Goal: Task Accomplishment & Management: Use online tool/utility

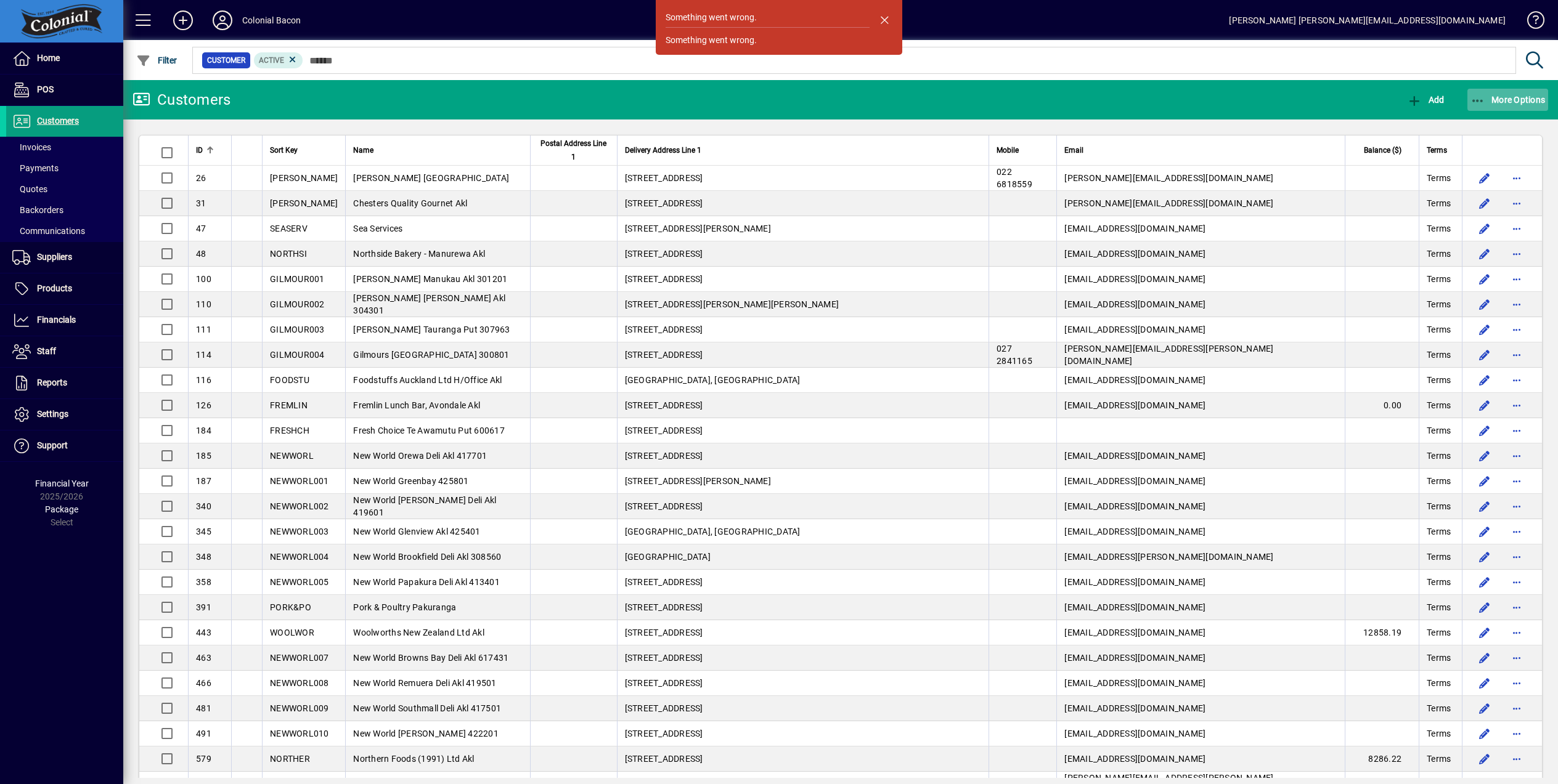
click at [1471, 98] on span "More Options" at bounding box center [1508, 99] width 75 height 10
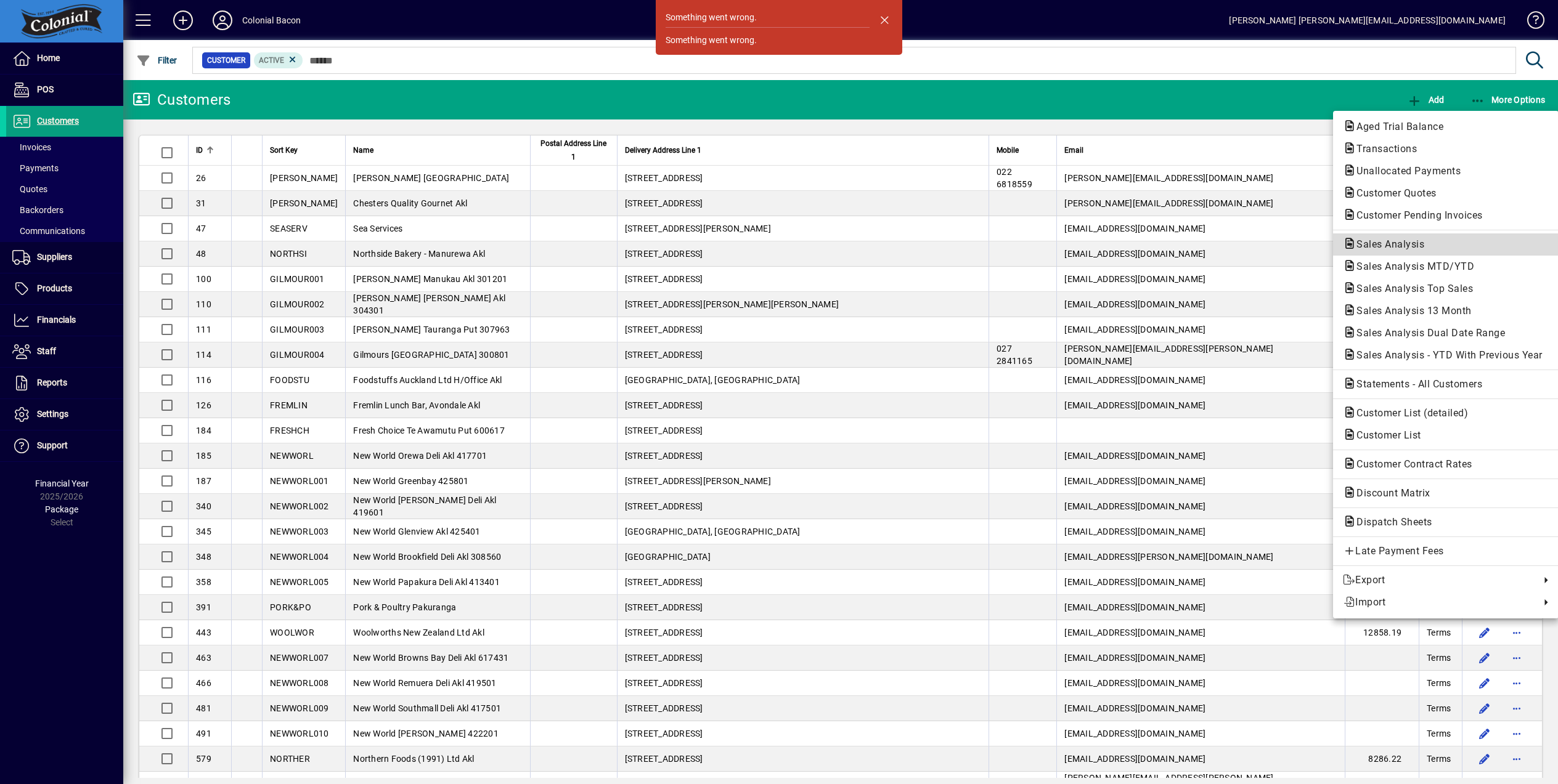
click at [1390, 247] on span "Sales Analysis" at bounding box center [1386, 244] width 88 height 12
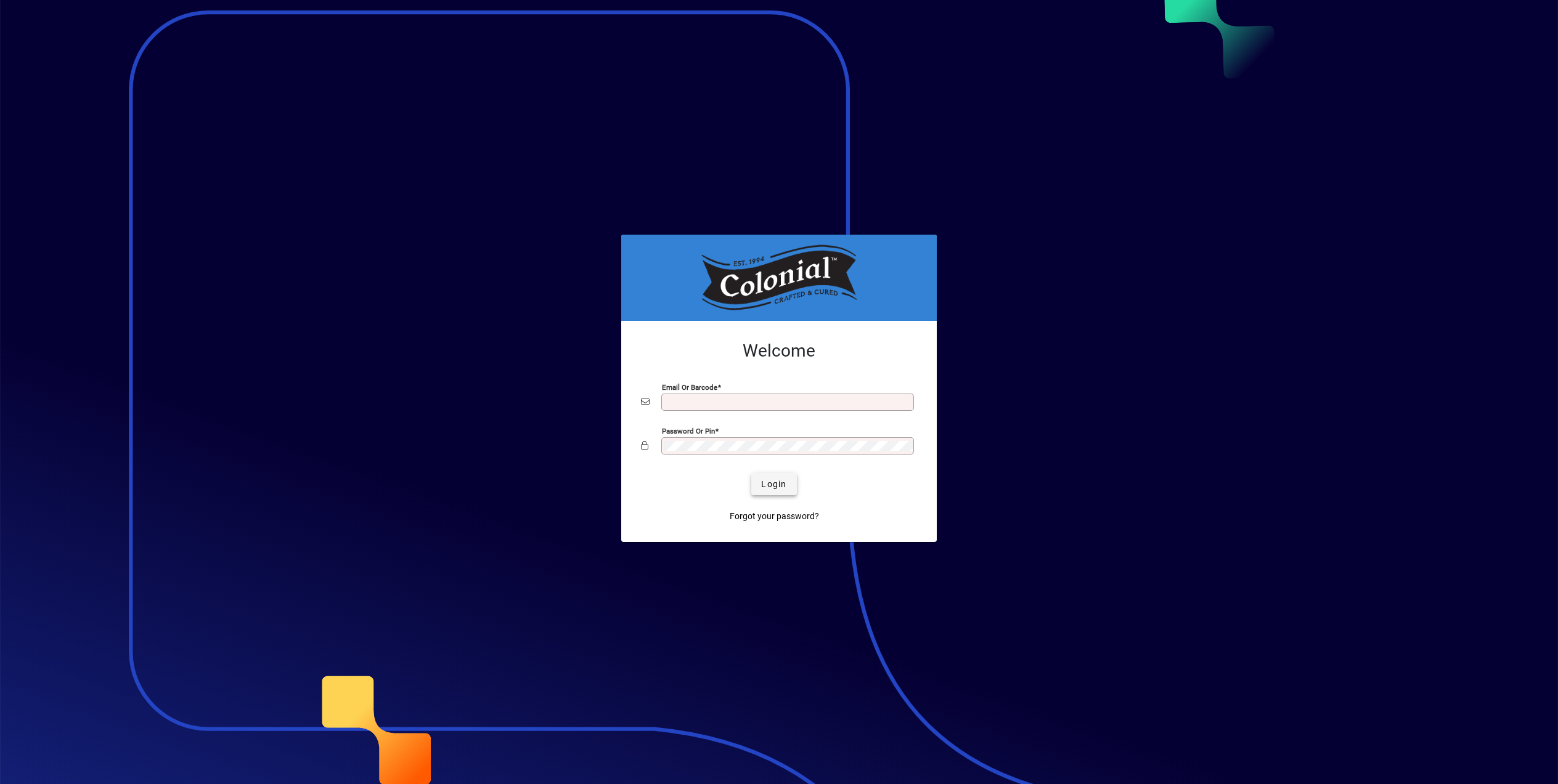
type input "**********"
click at [771, 487] on span "Login" at bounding box center [774, 485] width 25 height 13
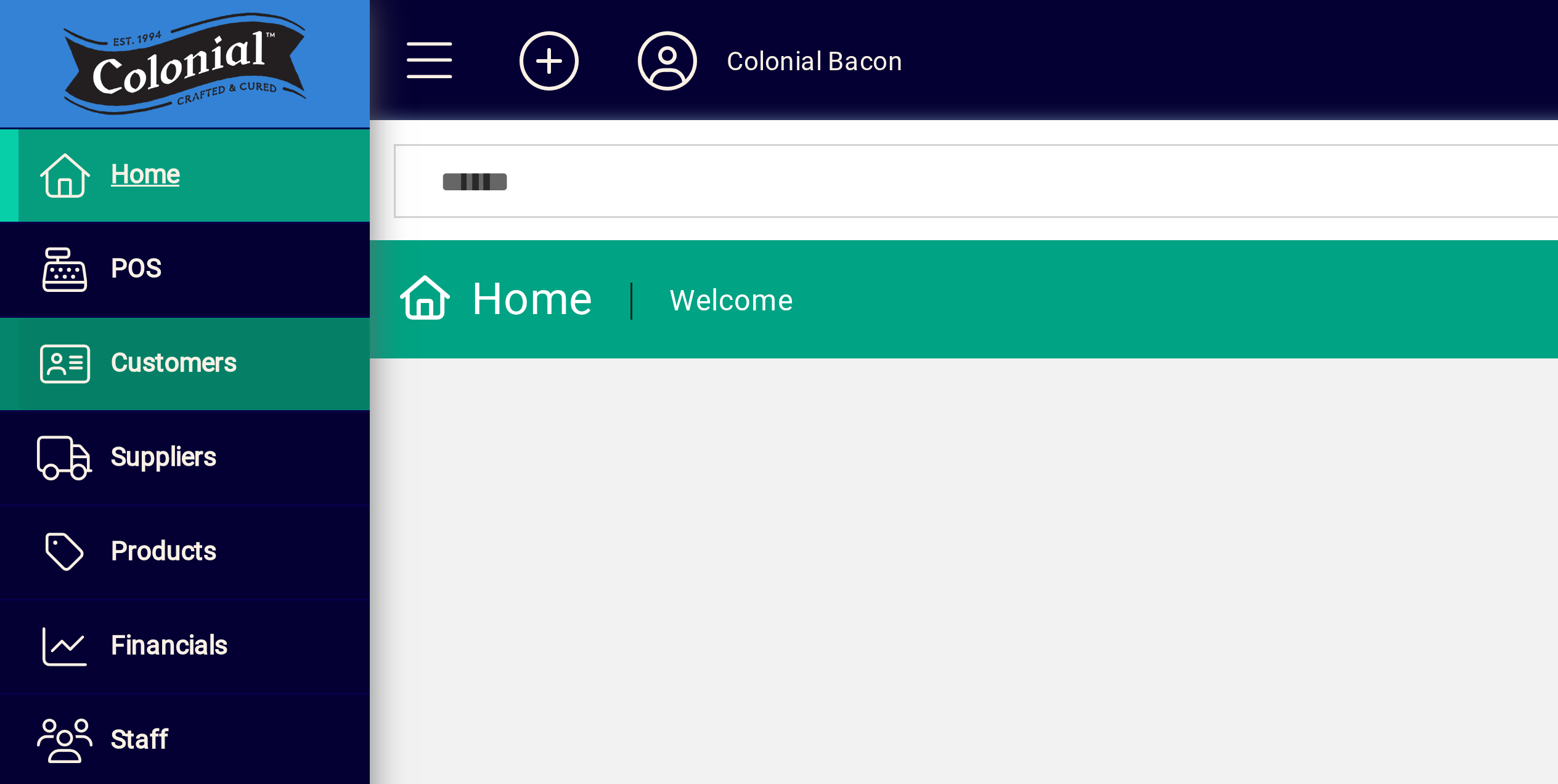
click at [61, 116] on span "Customers" at bounding box center [57, 121] width 42 height 10
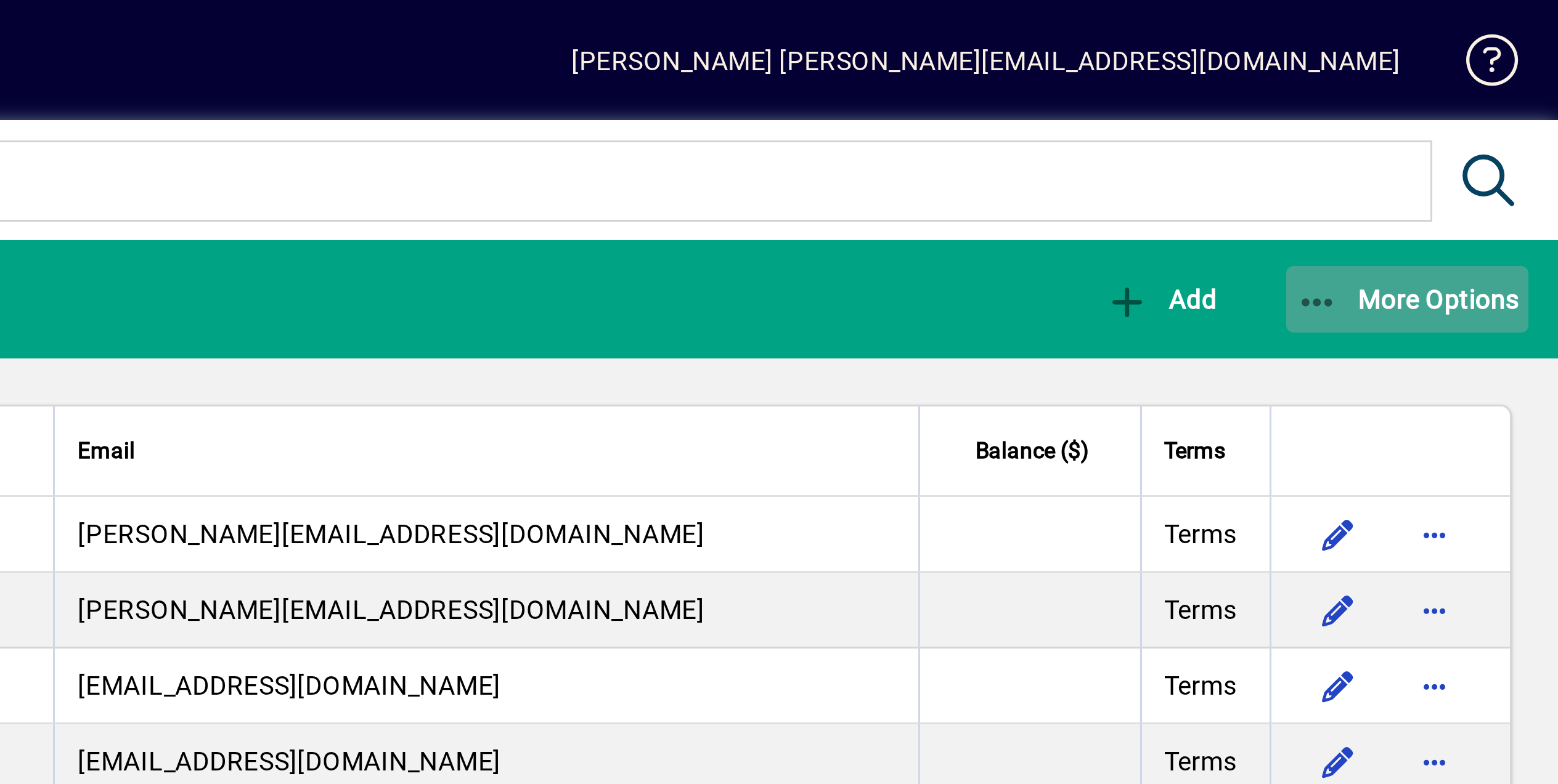
click at [1518, 101] on span "More Options" at bounding box center [1508, 99] width 75 height 10
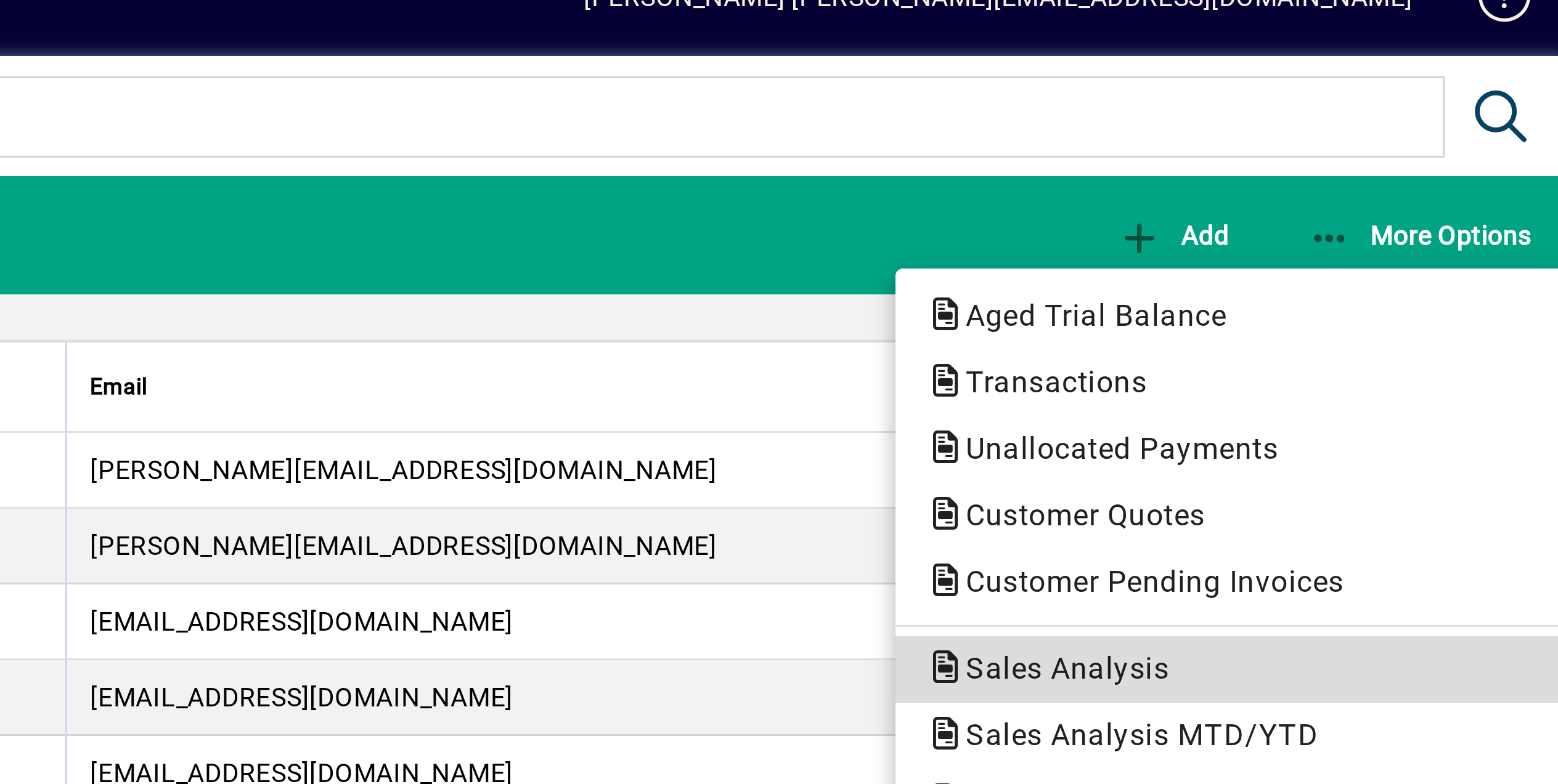
click at [1384, 249] on span "Sales Analysis" at bounding box center [1386, 244] width 88 height 12
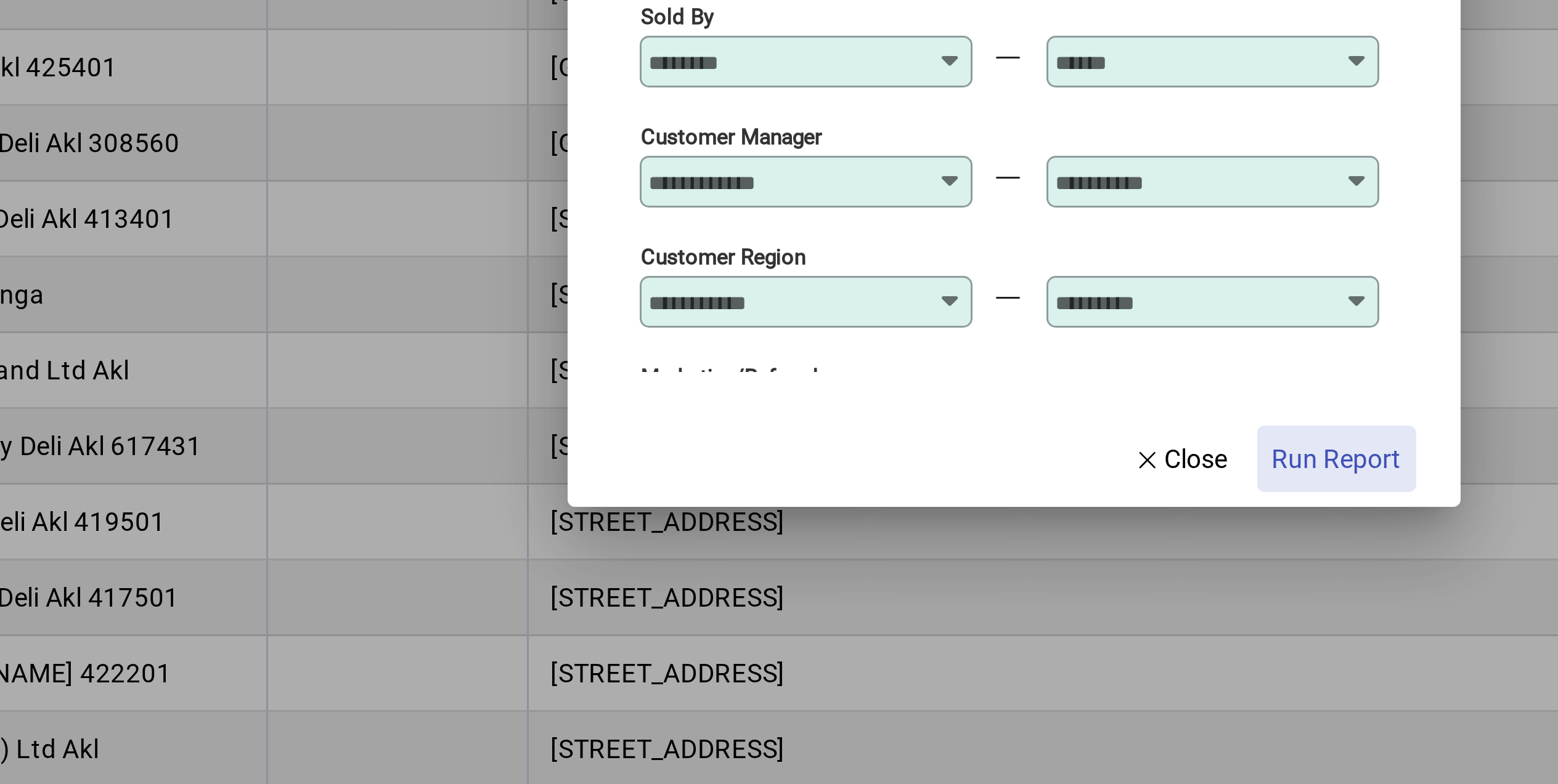
click at [885, 662] on span "Run Report" at bounding box center [886, 662] width 43 height 13
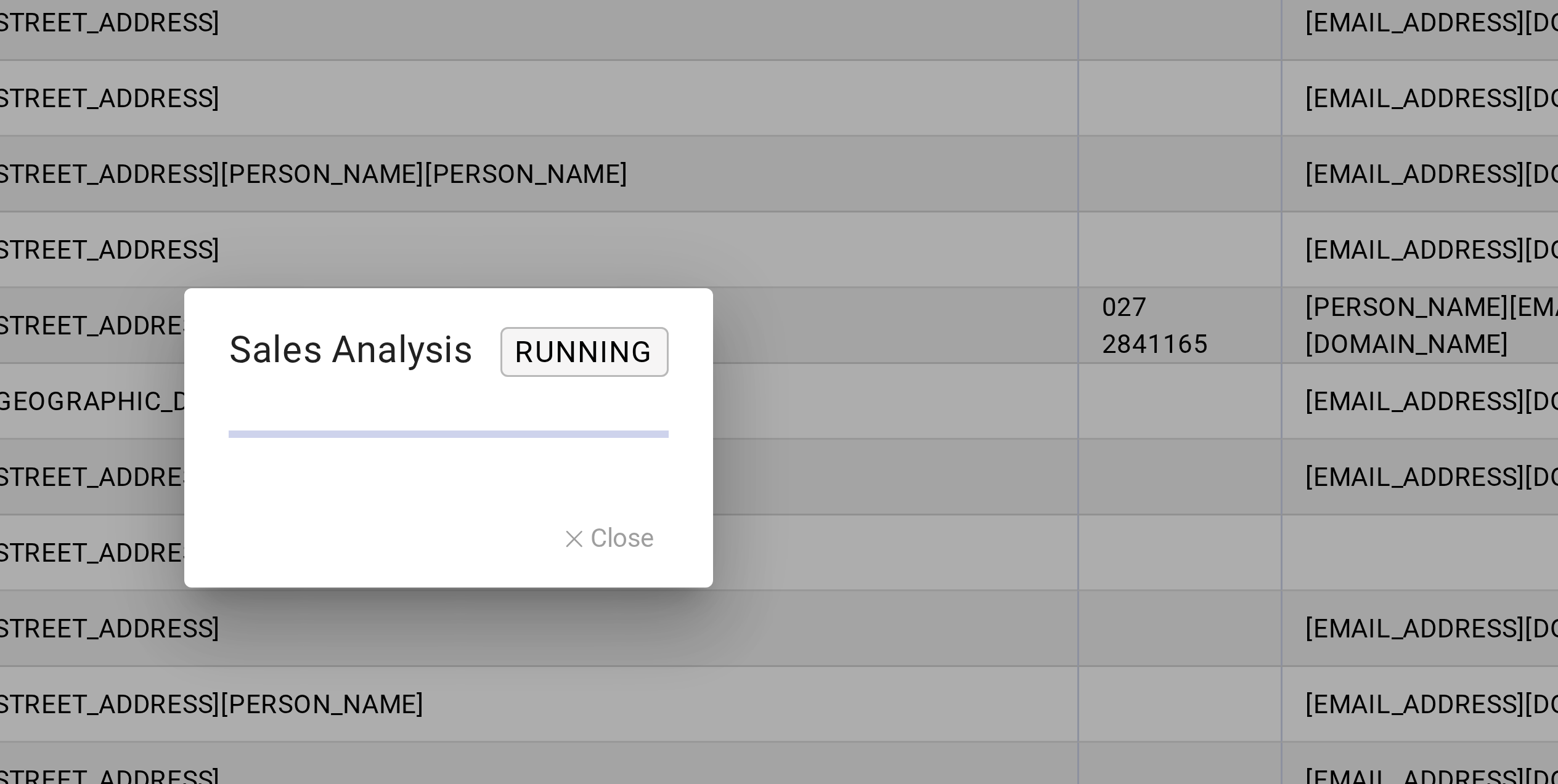
drag, startPoint x: 837, startPoint y: 426, endPoint x: 802, endPoint y: 268, distance: 161.8
click at [838, 426] on mat-dialog-actions "Close" at bounding box center [831, 426] width 72 height 33
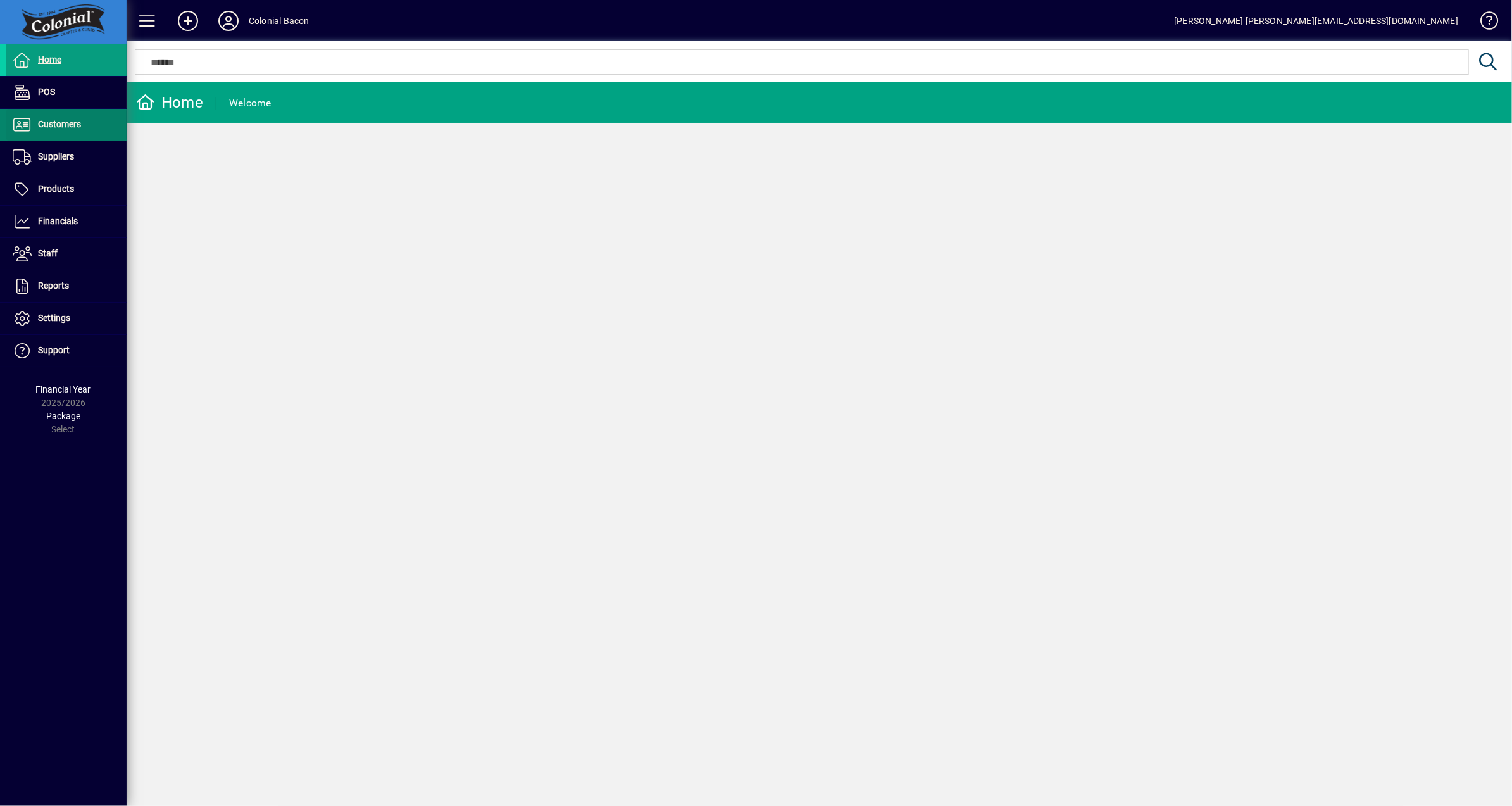
click at [52, 125] on span "Customers" at bounding box center [59, 124] width 43 height 10
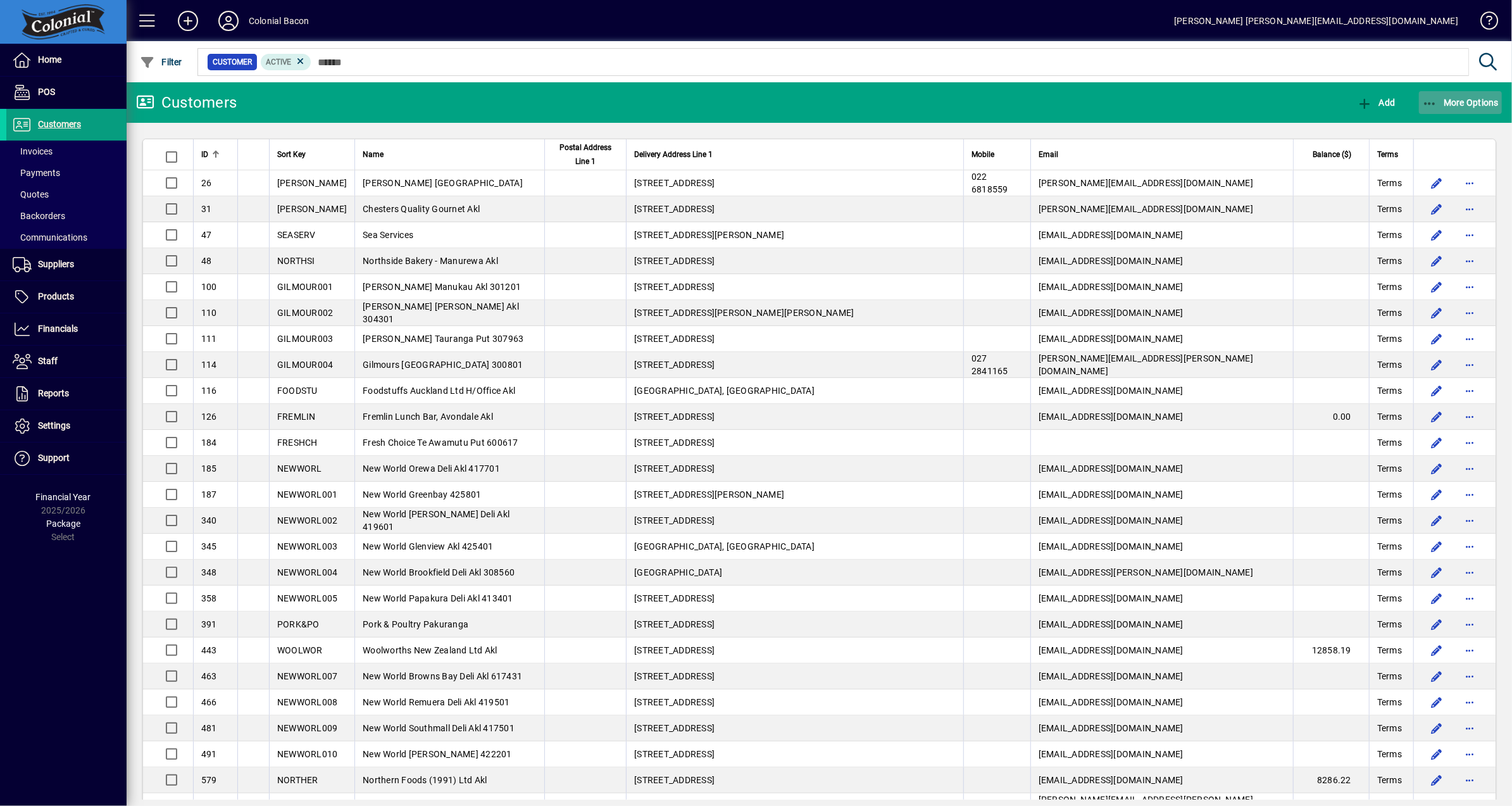
click at [1450, 98] on span "More Options" at bounding box center [1461, 102] width 77 height 10
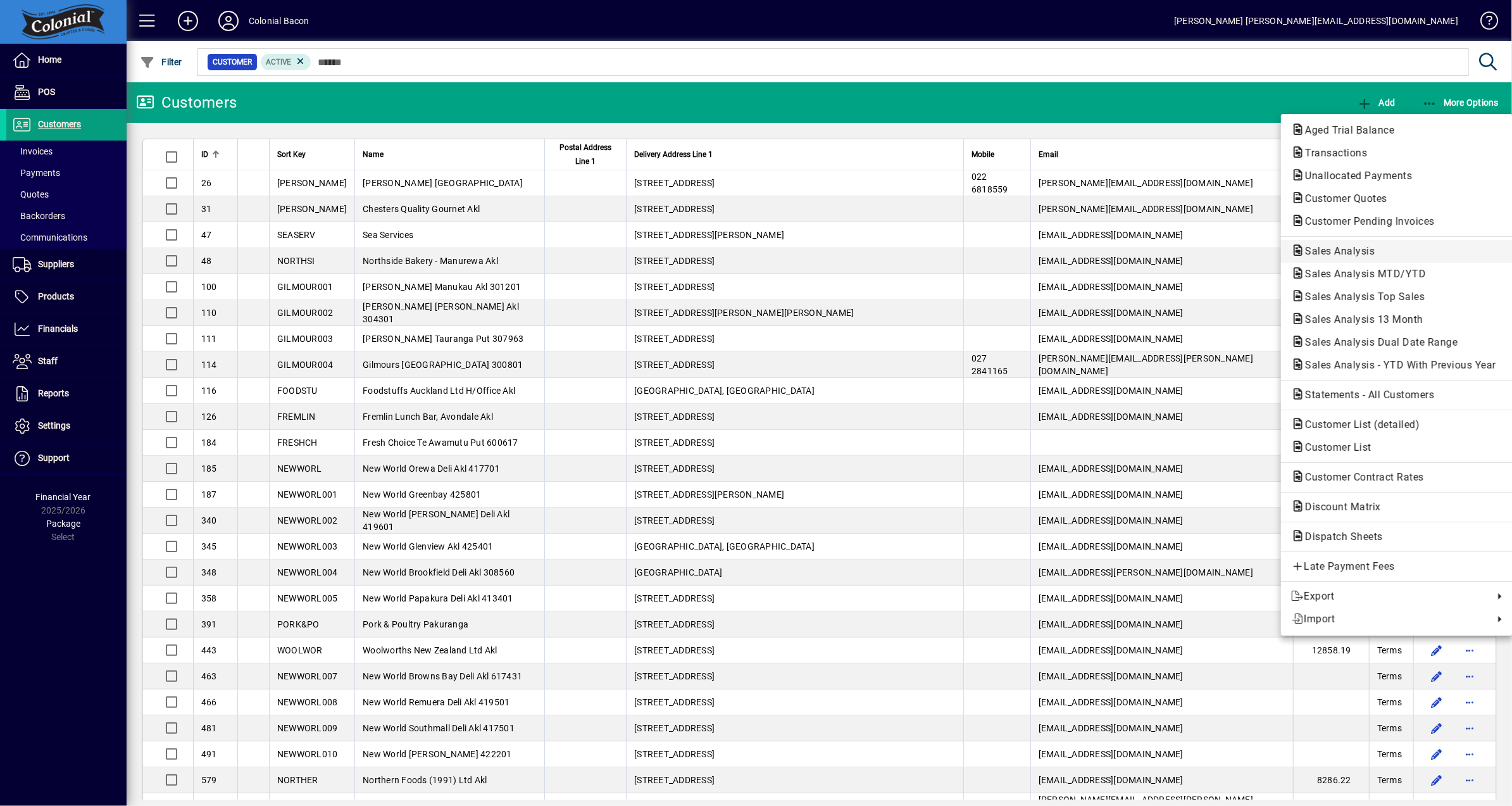
click at [1344, 251] on span "Sales Analysis" at bounding box center [1336, 251] width 90 height 12
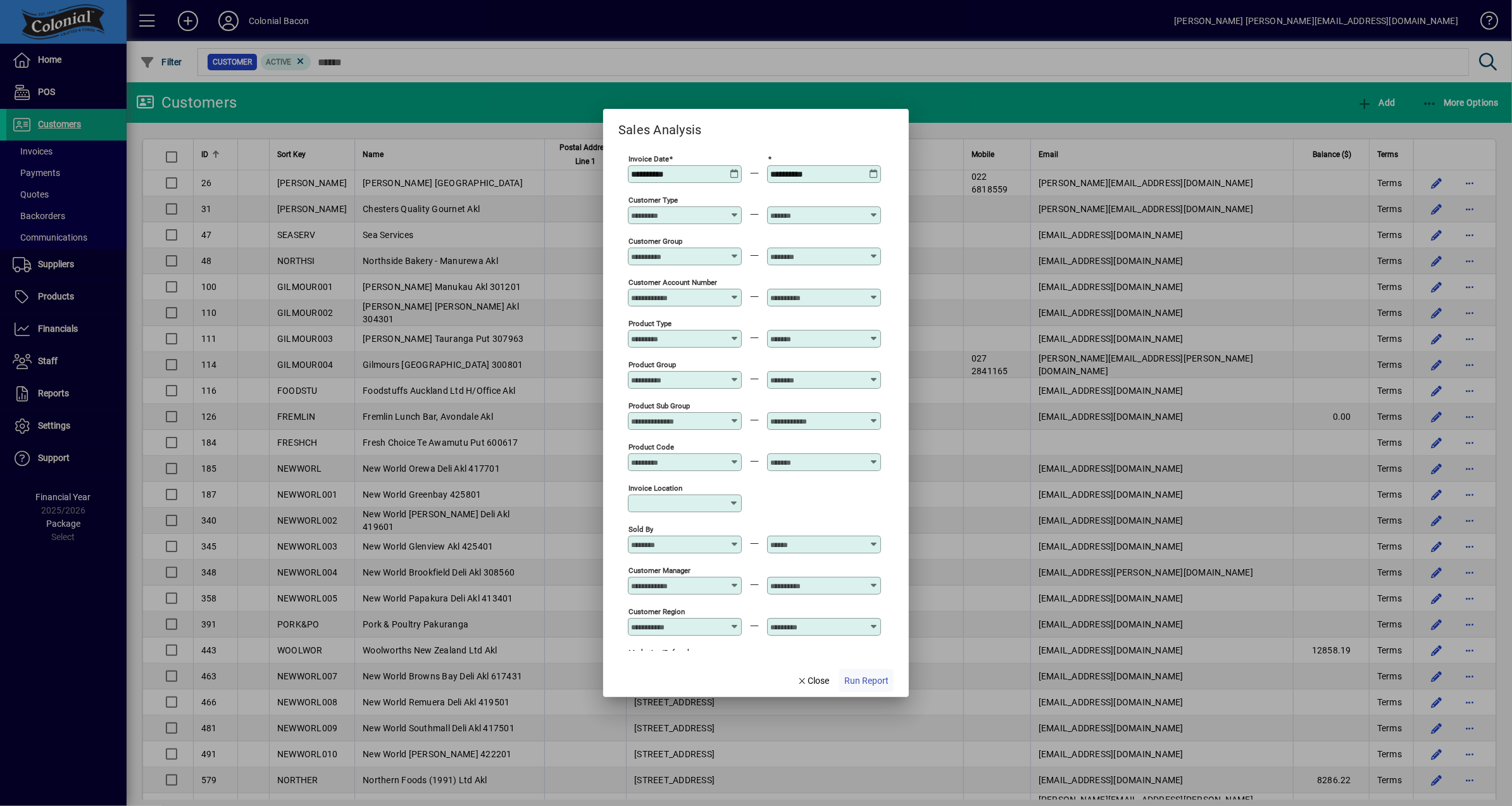
click at [872, 685] on span "Run Report" at bounding box center [866, 681] width 44 height 13
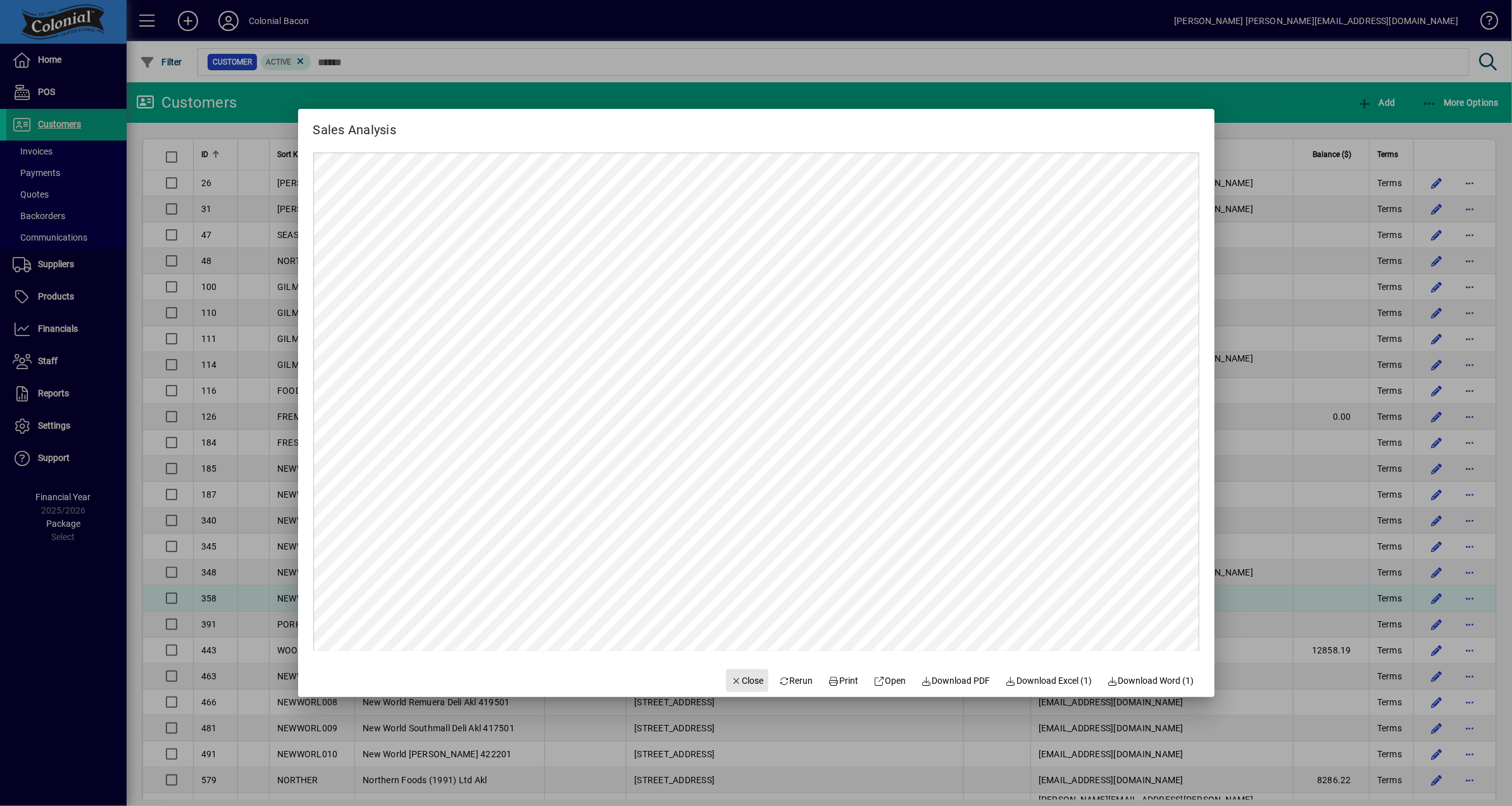
drag, startPoint x: 741, startPoint y: 682, endPoint x: 869, endPoint y: 598, distance: 153.1
click at [742, 682] on span "Close" at bounding box center [748, 681] width 33 height 13
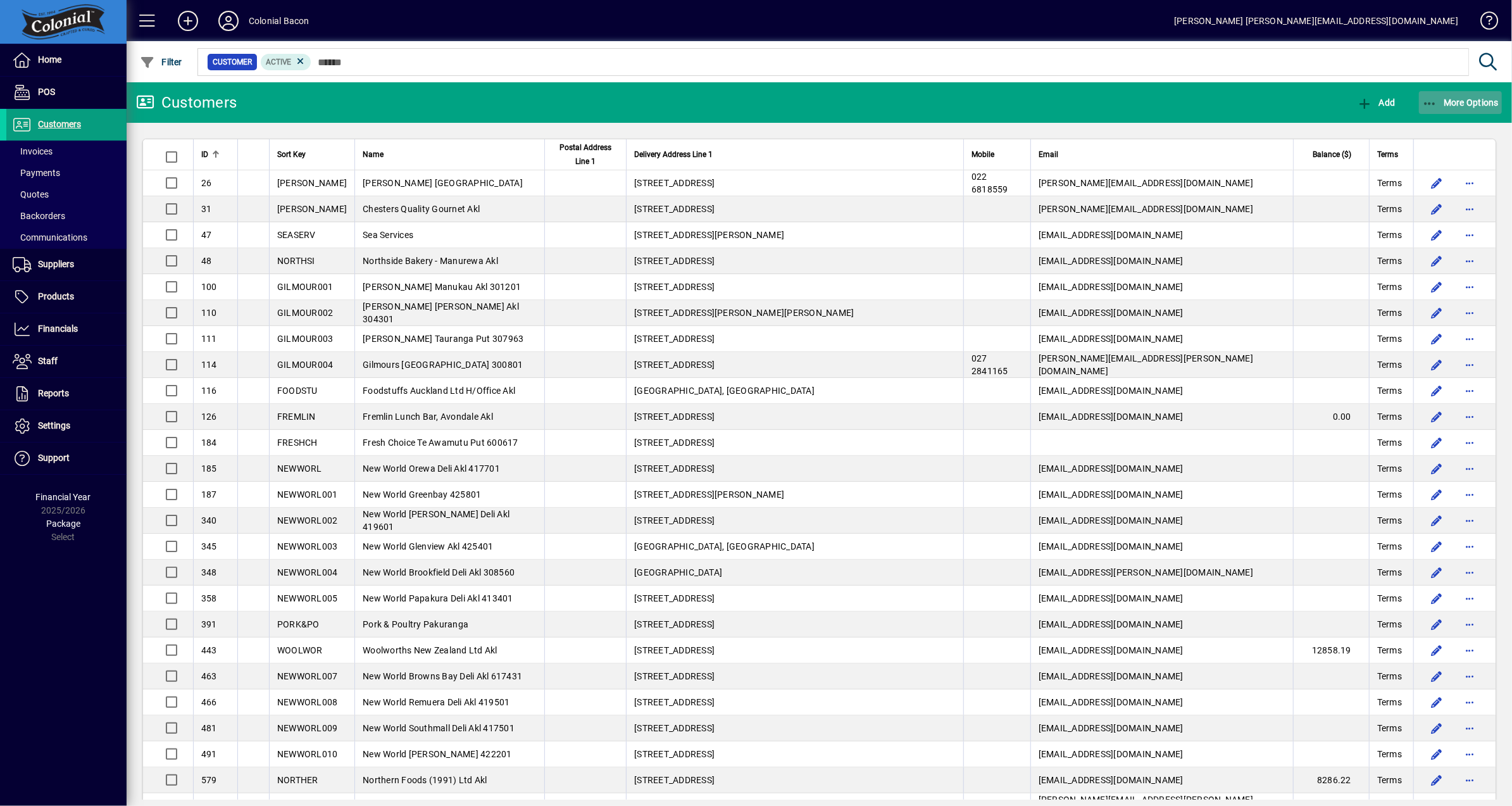
click at [1450, 97] on span "More Options" at bounding box center [1461, 102] width 77 height 10
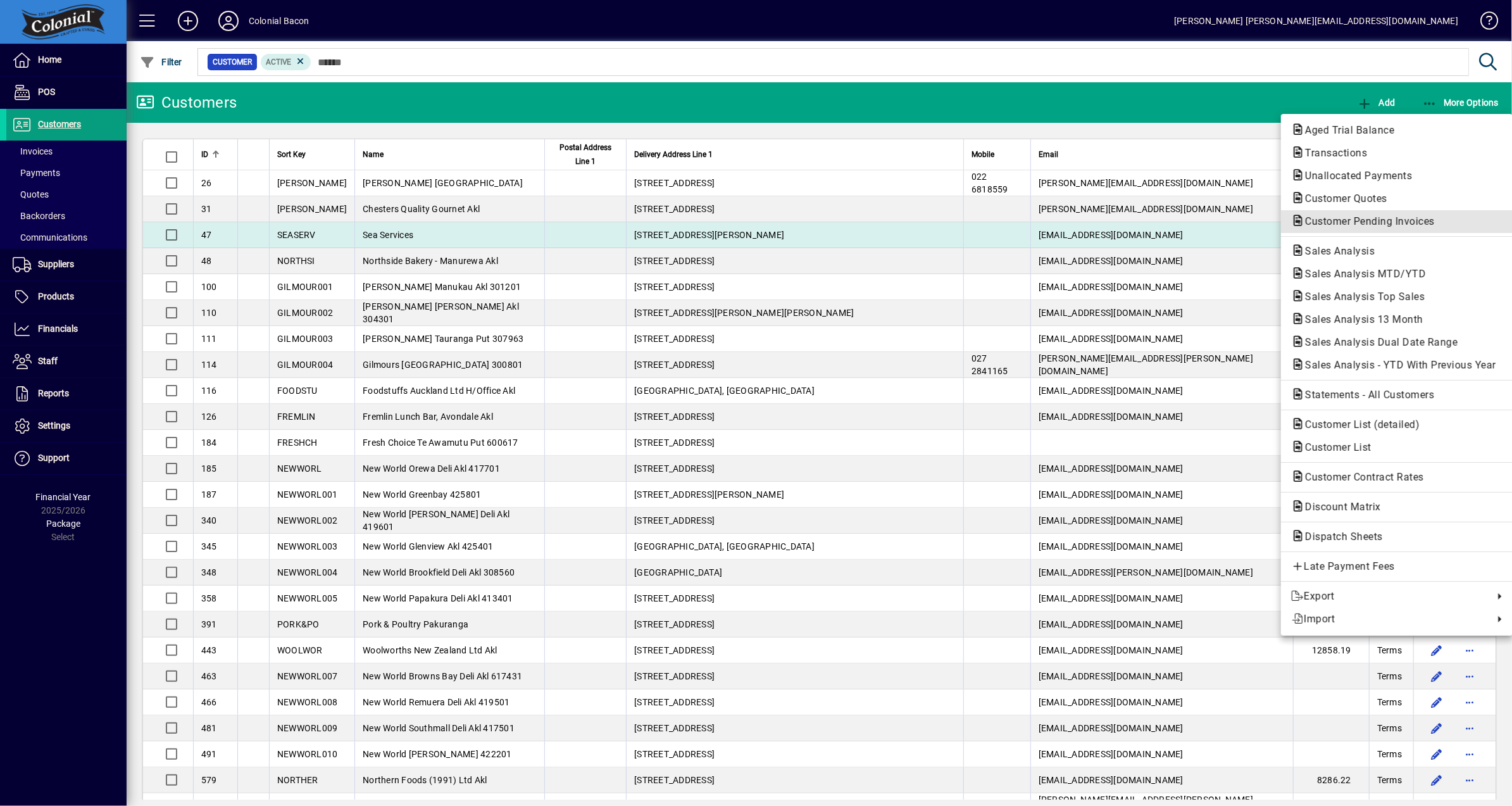
click at [1358, 221] on span "Customer Pending Invoices" at bounding box center [1365, 221] width 150 height 12
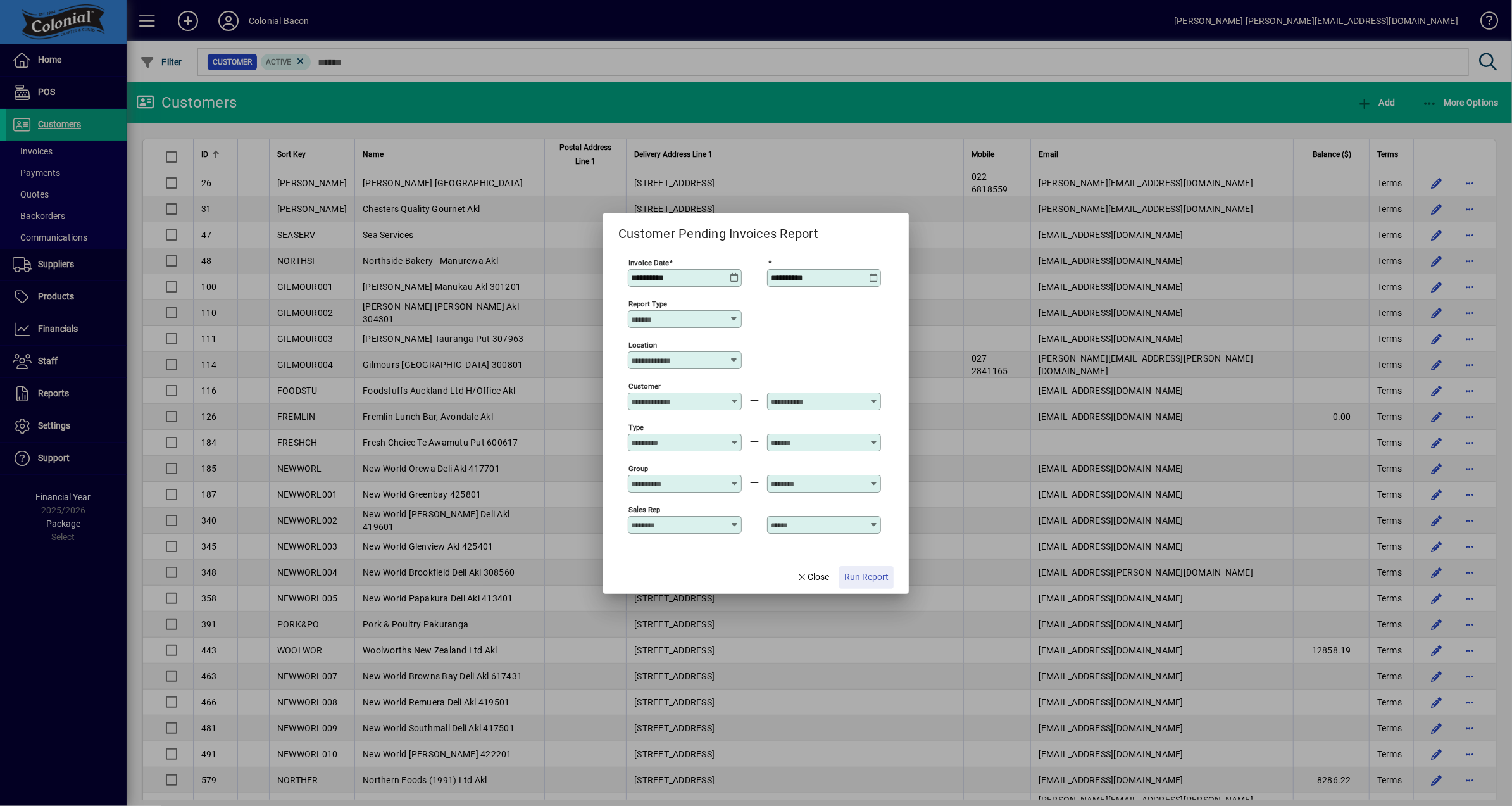
click at [864, 579] on span "Run Report" at bounding box center [866, 577] width 44 height 13
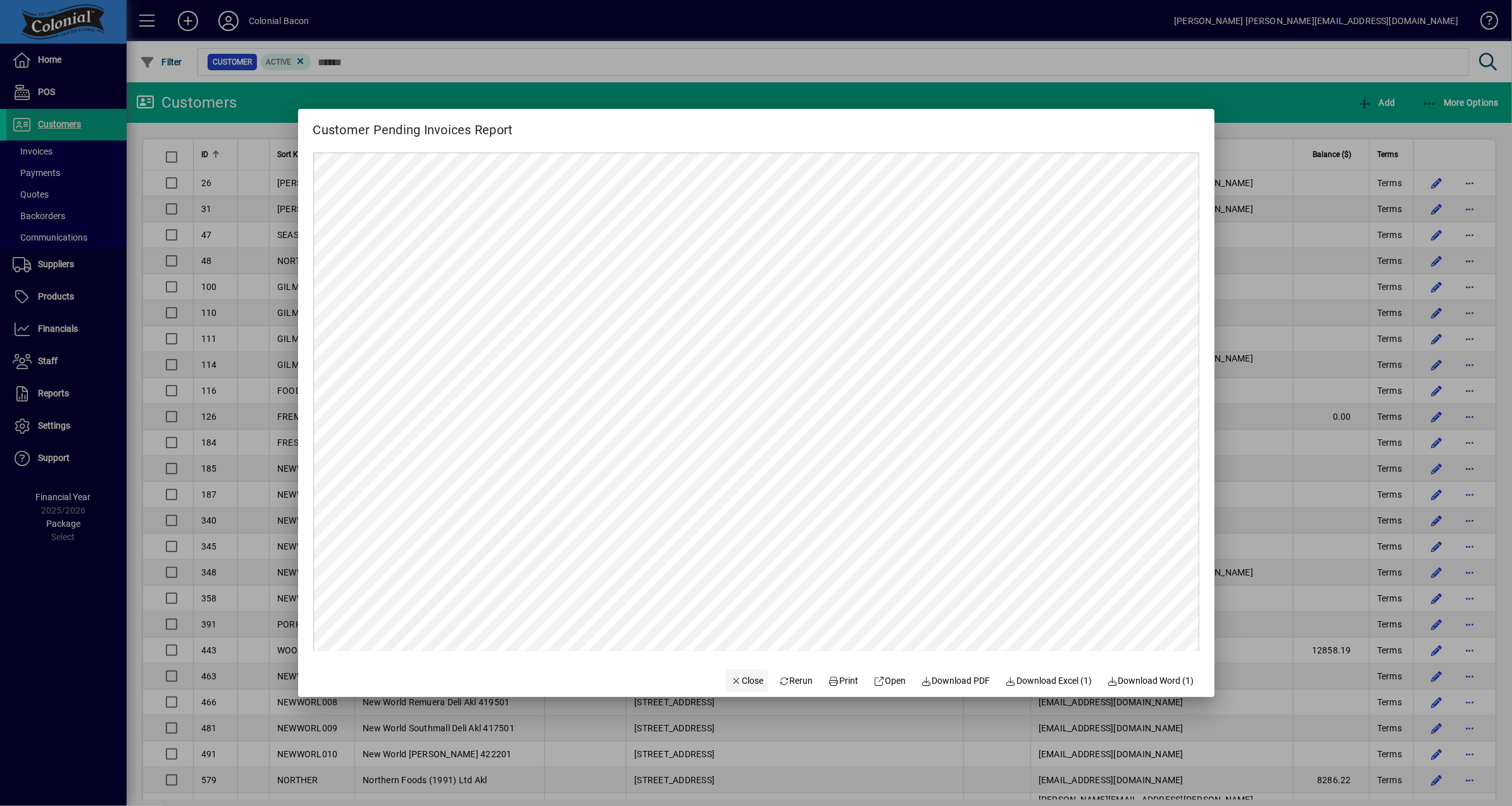
click at [731, 682] on span "Close" at bounding box center [748, 681] width 33 height 13
